Goal: Communication & Community: Answer question/provide support

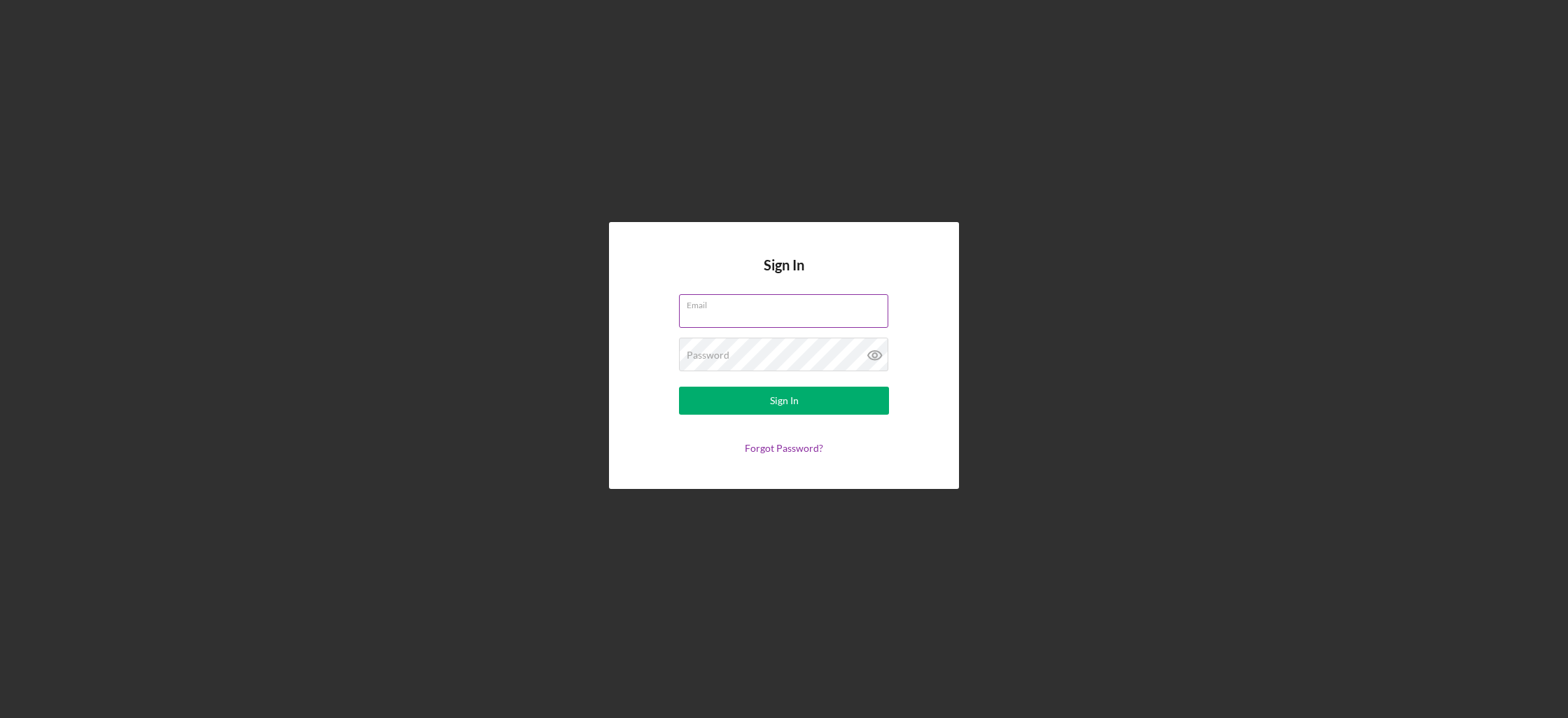
click at [797, 321] on input "Email" at bounding box center [783, 310] width 209 height 33
type input "[EMAIL_ADDRESS][DOMAIN_NAME]"
click at [815, 374] on form "Email [EMAIL_ADDRESS][DOMAIN_NAME] Password Required Sign In Forgot Password?" at bounding box center [784, 374] width 280 height 160
click at [679, 386] on button "Sign In" at bounding box center [784, 400] width 210 height 28
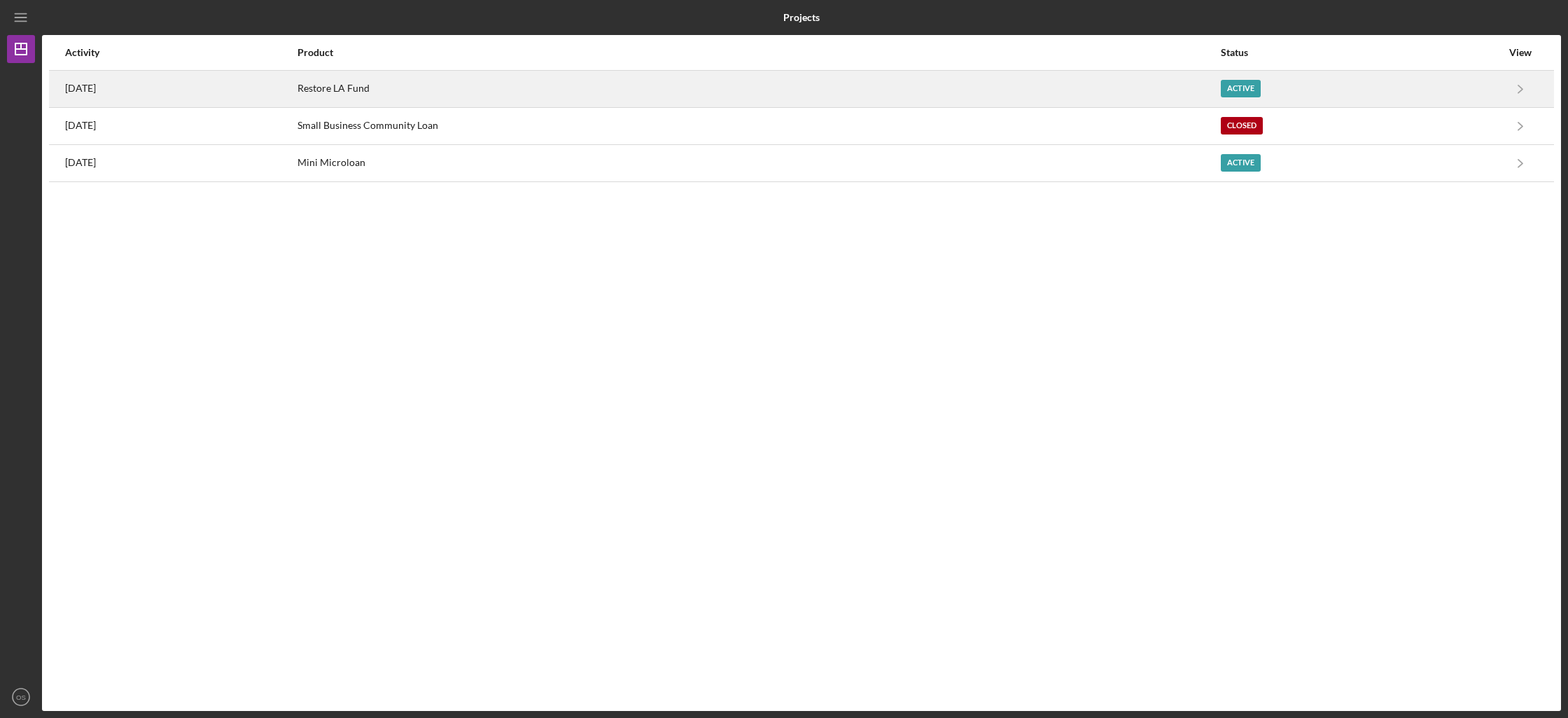
click at [771, 77] on div "Restore LA Fund" at bounding box center [759, 89] width 923 height 35
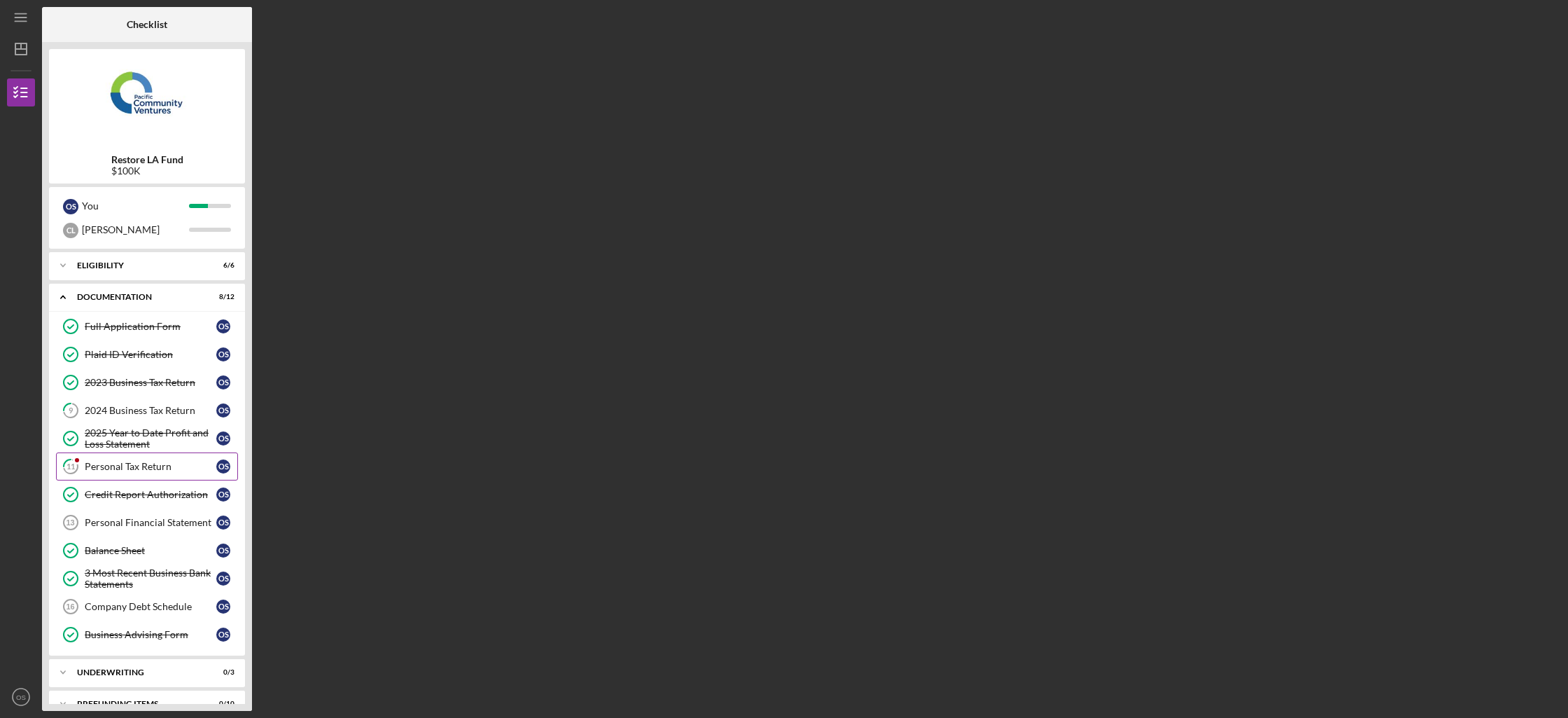
click at [163, 459] on link "11 Personal Tax Return O S" at bounding box center [146, 466] width 182 height 28
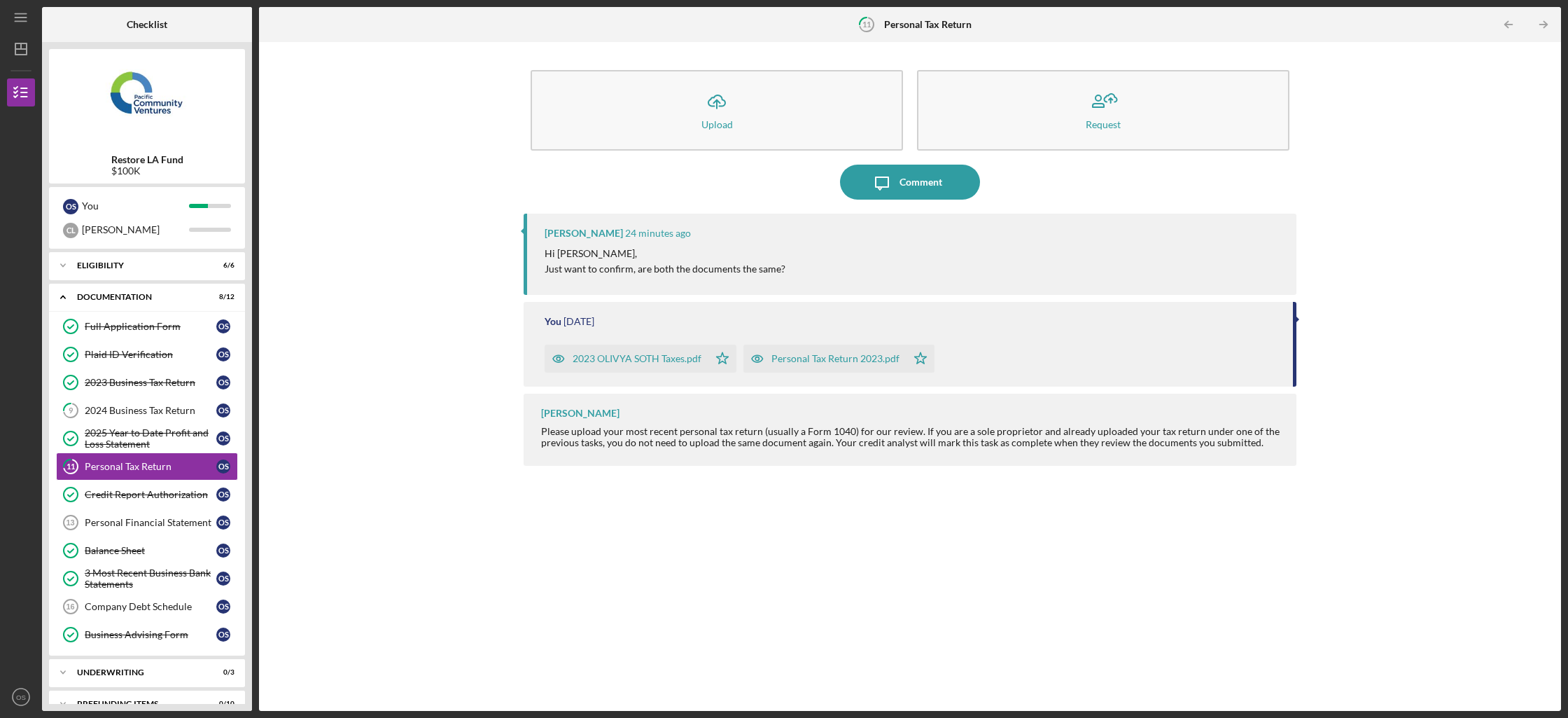
click at [809, 353] on div "Personal Tax Return 2023.pdf" at bounding box center [835, 359] width 128 height 11
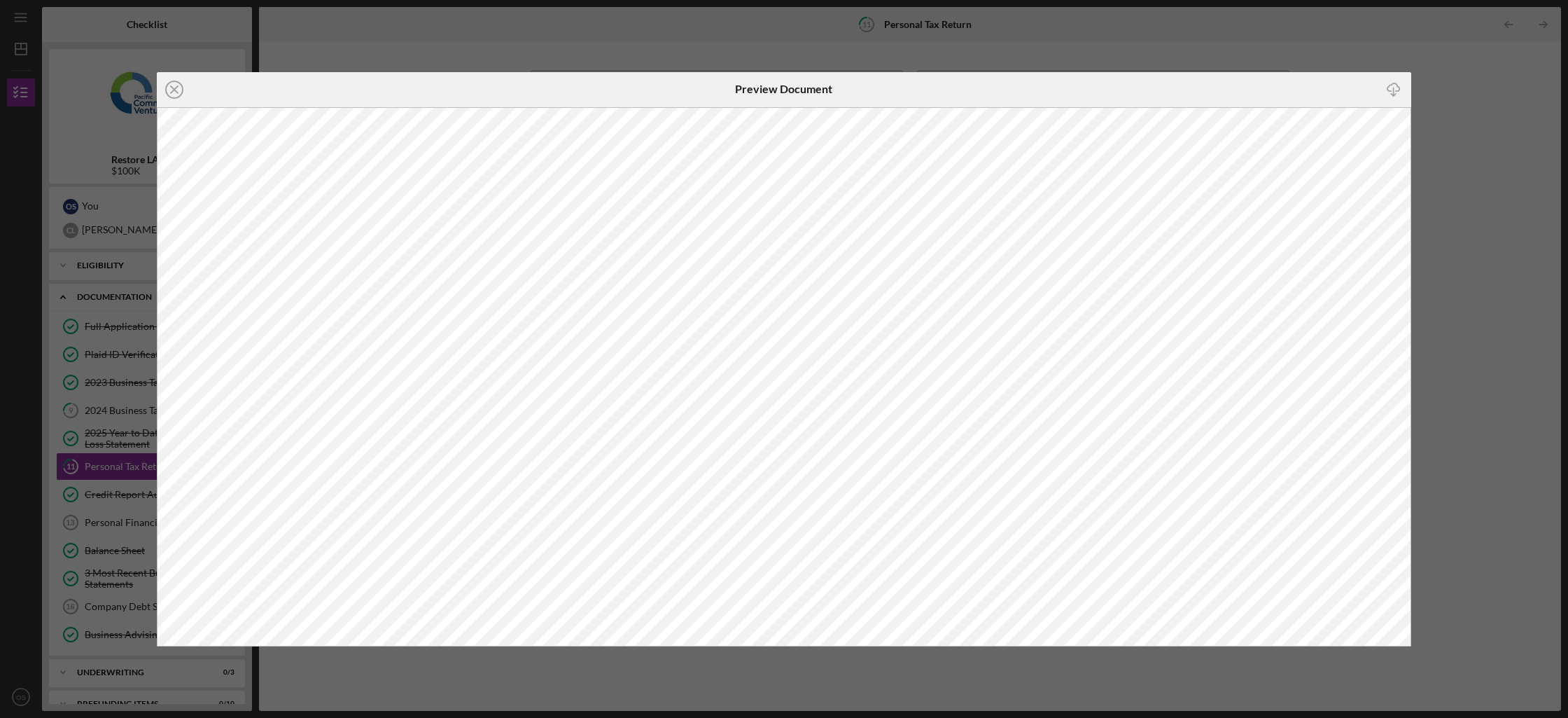
click at [1498, 317] on div "Icon/Close Preview Document Icon/Download" at bounding box center [784, 359] width 1568 height 718
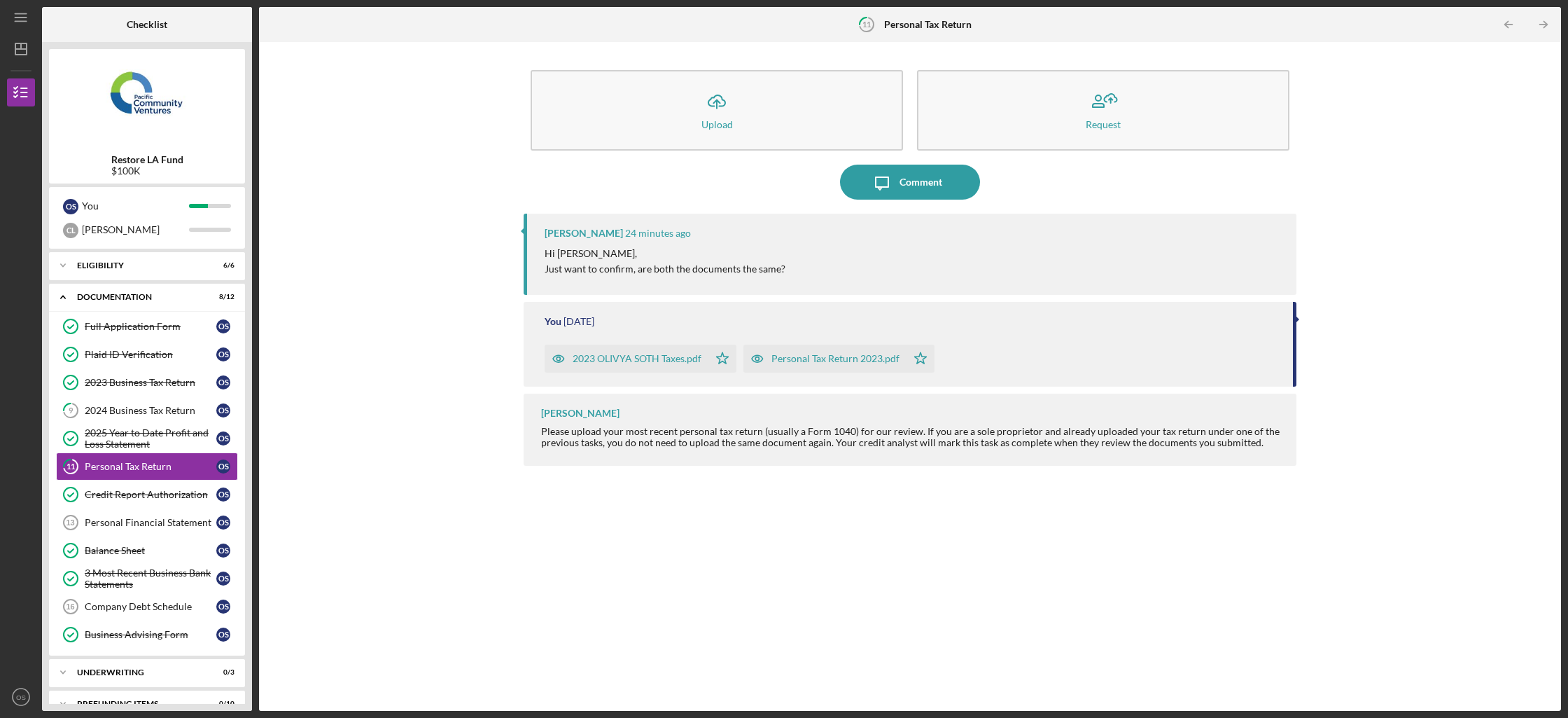
click at [913, 209] on div "Icon/Upload Upload Request Icon/Message Comment [PERSON_NAME] 24 minutes ago Hi…" at bounding box center [910, 377] width 773 height 655
click at [918, 192] on div "Comment" at bounding box center [921, 182] width 43 height 35
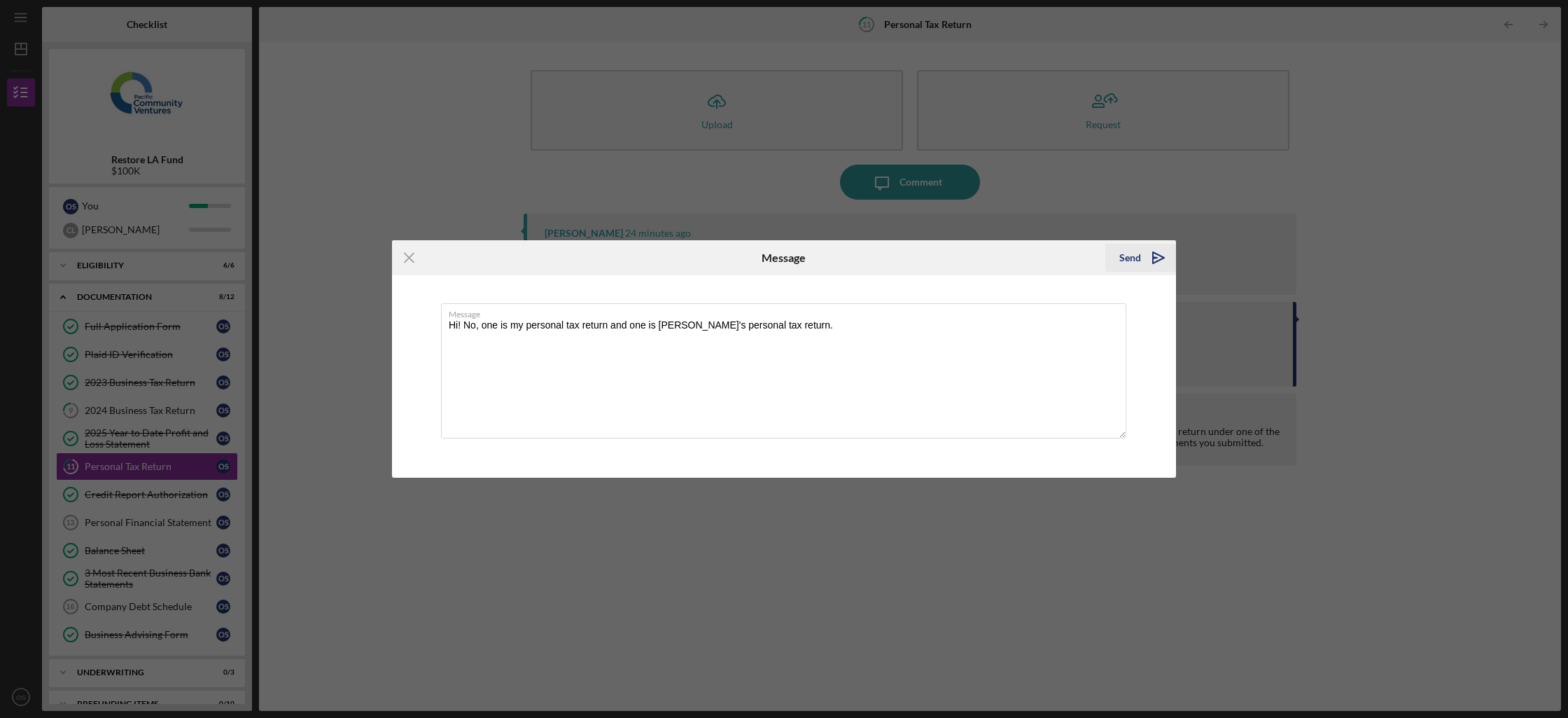
type textarea "Hi! No, one is my personal tax return and one is [PERSON_NAME]'s personal tax r…"
click at [1165, 253] on icon "Icon/icon-invite-send" at bounding box center [1158, 257] width 35 height 35
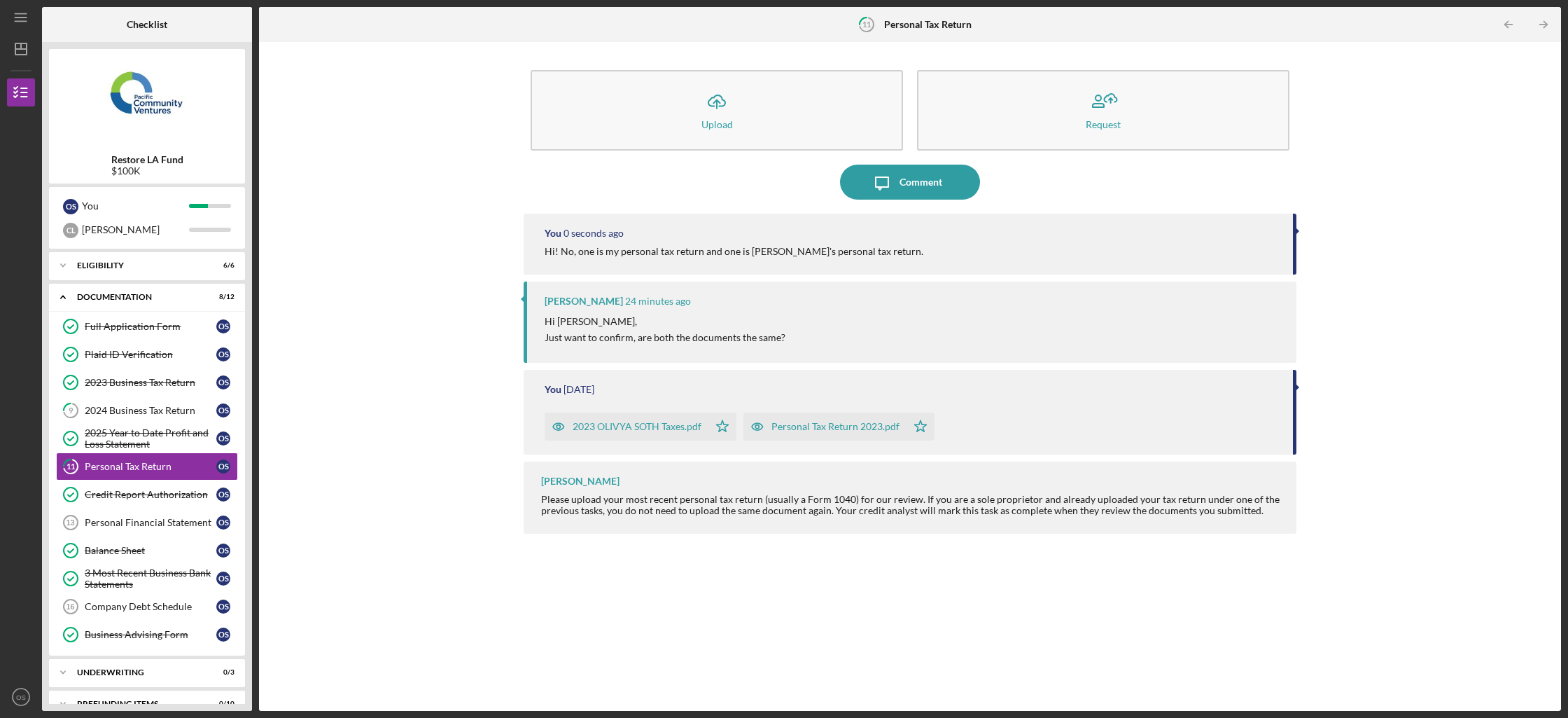
click at [1384, 253] on div "Icon/Upload Upload Request Icon/Message Comment You 0 seconds ago Hi! No, one i…" at bounding box center [910, 377] width 1289 height 655
